Goal: Task Accomplishment & Management: Use online tool/utility

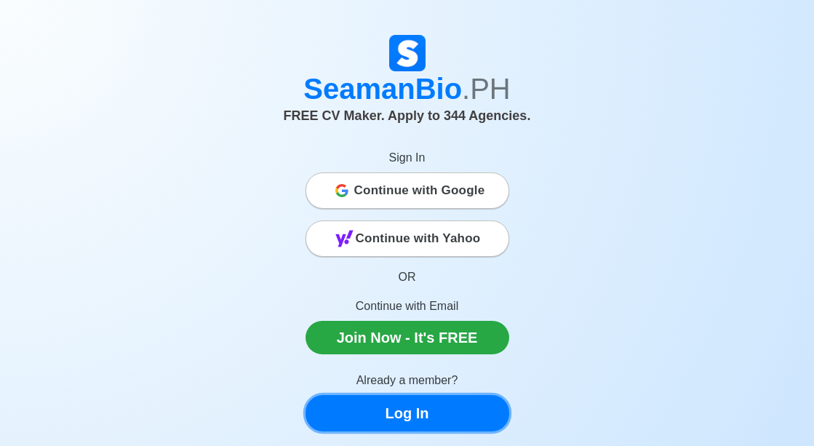
click at [386, 422] on link "Log In" at bounding box center [407, 413] width 204 height 36
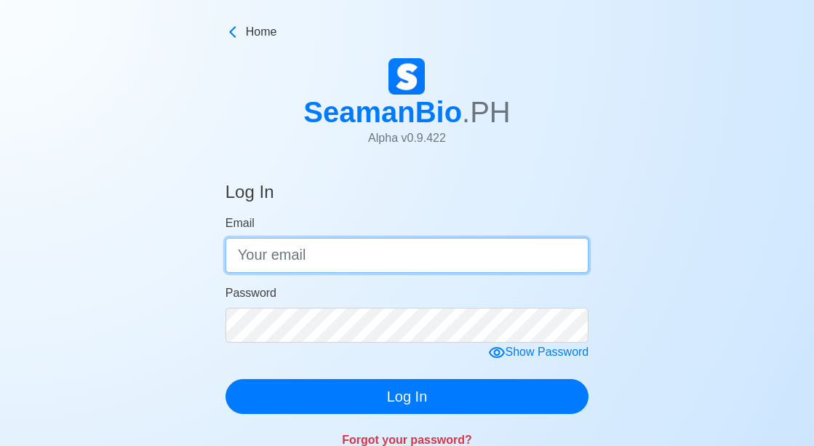
type input "[EMAIL_ADDRESS][DOMAIN_NAME]"
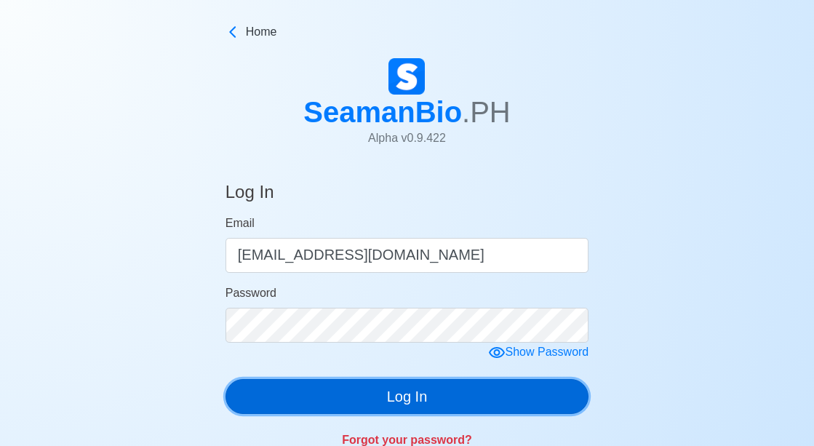
click at [451, 409] on button "Log In" at bounding box center [407, 396] width 364 height 35
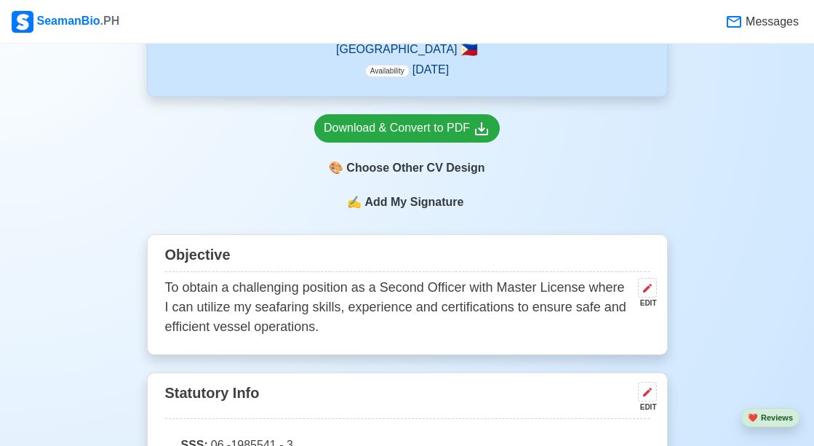
scroll to position [436, 0]
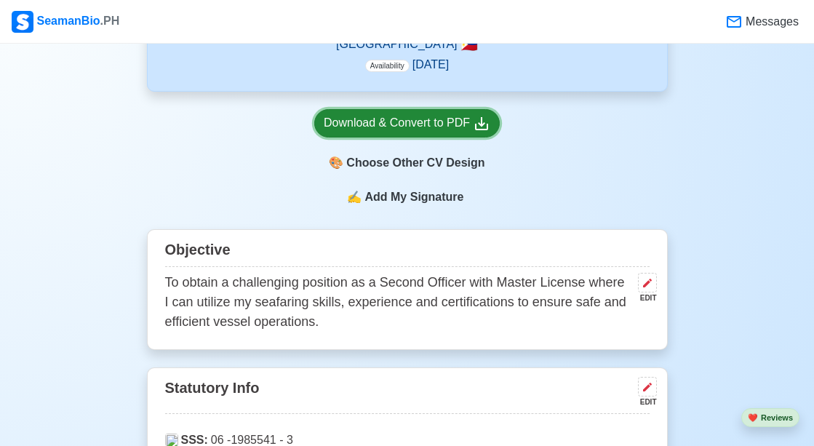
click at [442, 122] on div "Download & Convert to PDF" at bounding box center [407, 123] width 167 height 18
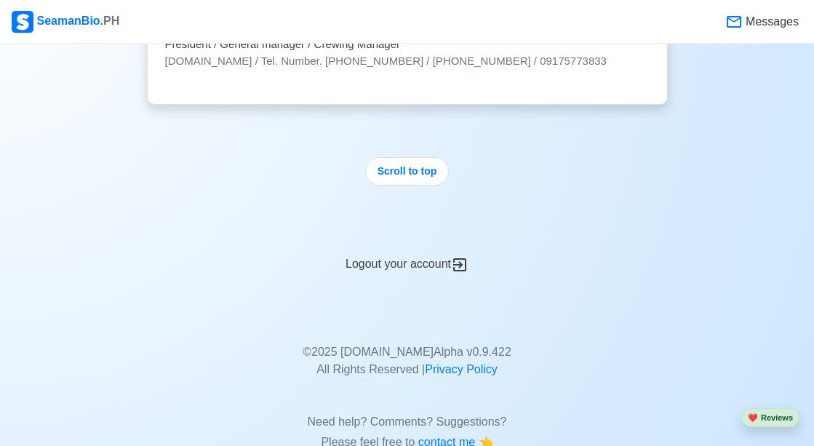
scroll to position [8648, 0]
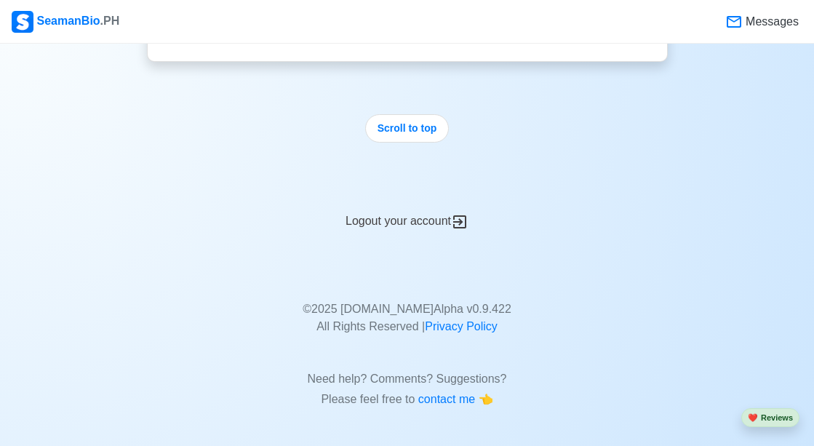
click at [437, 221] on div "Logout your account" at bounding box center [407, 213] width 521 height 36
